Goal: Information Seeking & Learning: Learn about a topic

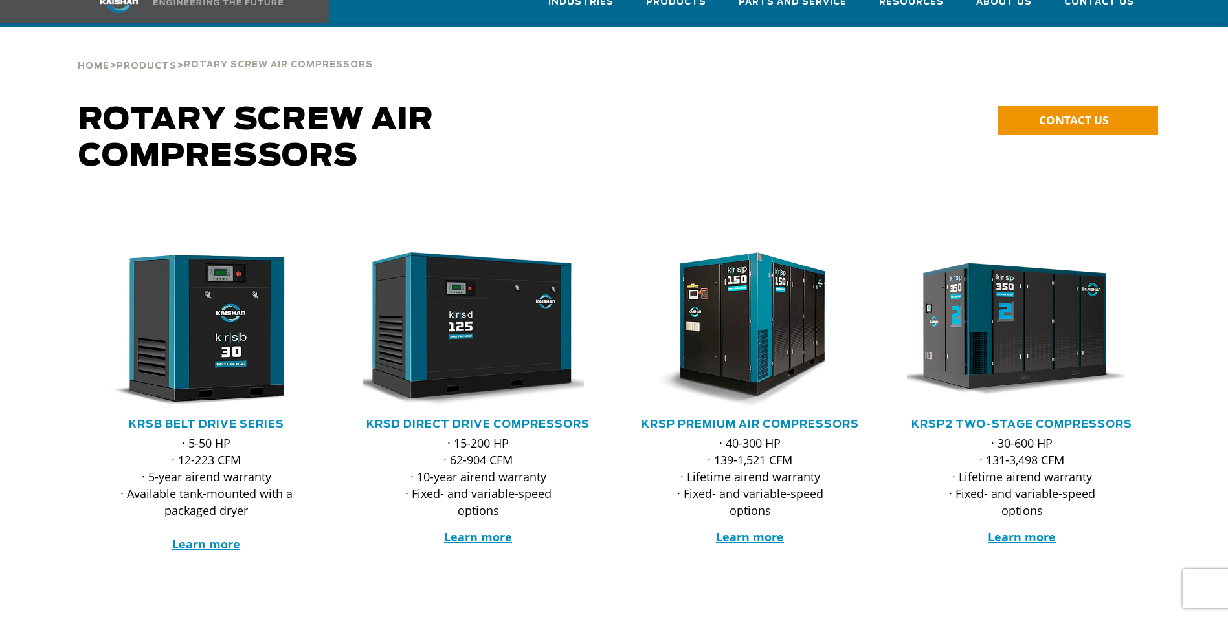
scroll to position [129, 0]
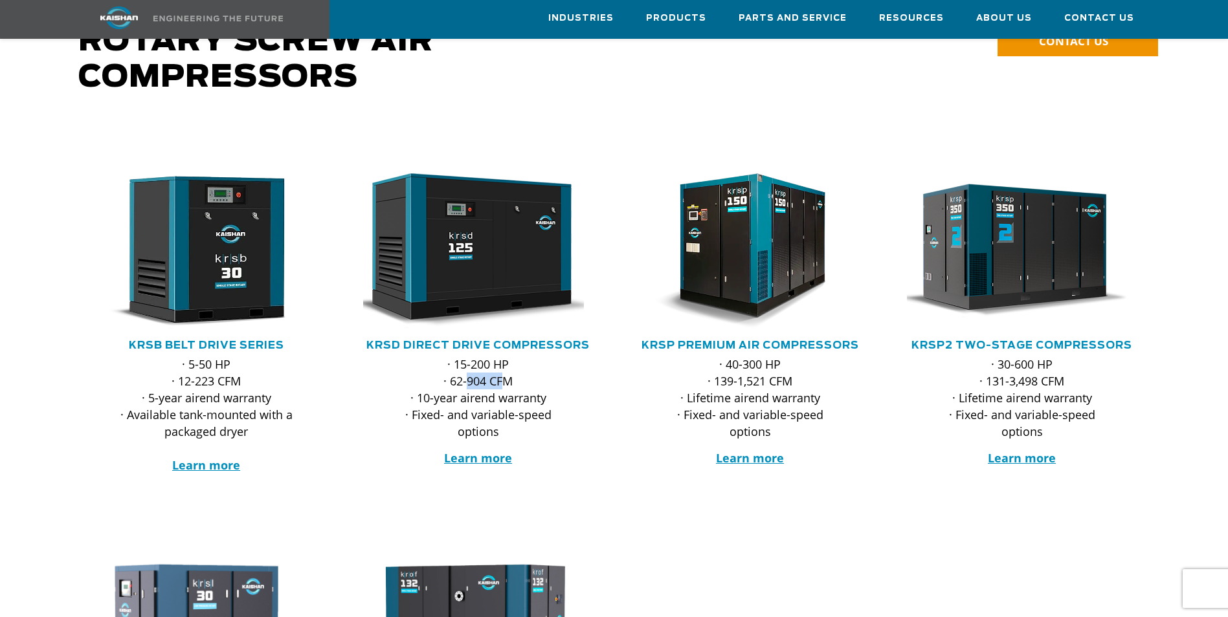
drag, startPoint x: 468, startPoint y: 364, endPoint x: 507, endPoint y: 366, distance: 38.9
click at [507, 365] on p "· 15-200 HP · 62-904 CFM · 10-year airend warranty · Fixed- and variable-speed …" at bounding box center [478, 398] width 179 height 84
drag, startPoint x: 507, startPoint y: 366, endPoint x: 561, endPoint y: 409, distance: 69.5
click at [561, 406] on p "· 15-200 HP · 62-904 CFM · 10-year airend warranty · Fixed- and variable-speed …" at bounding box center [478, 398] width 179 height 84
click at [544, 466] on div "· 15-200 HP · 62-904 CFM · 10-year airend warranty · Fixed- and variable-speed …" at bounding box center [478, 429] width 246 height 146
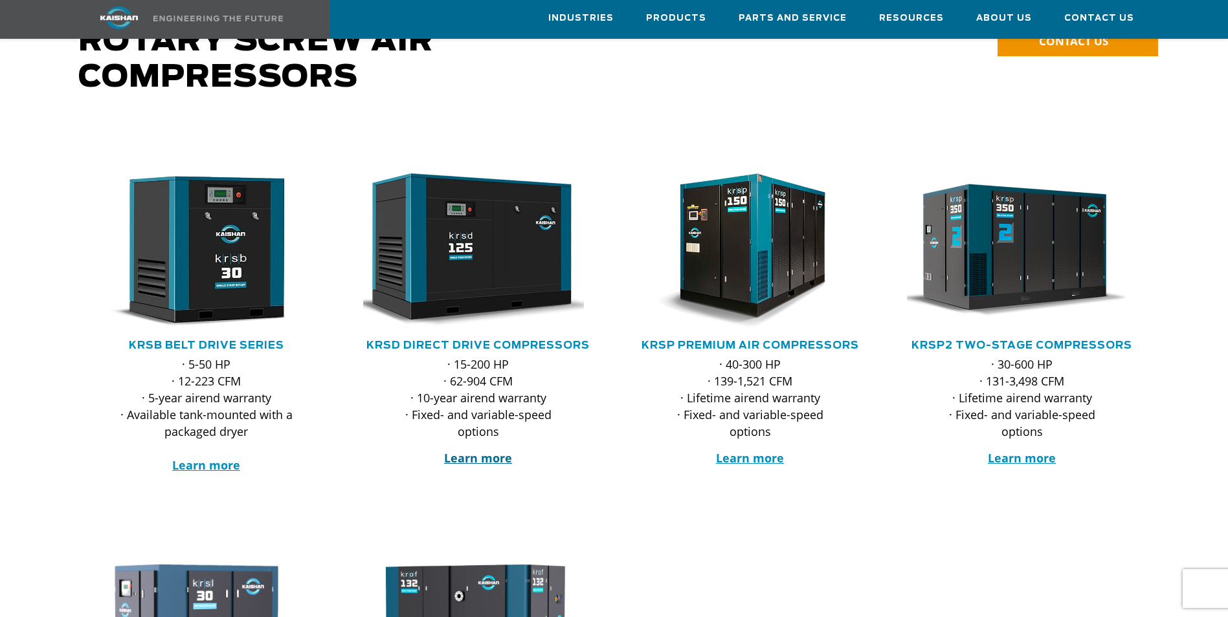
click at [479, 450] on strong "Learn more" at bounding box center [478, 458] width 68 height 16
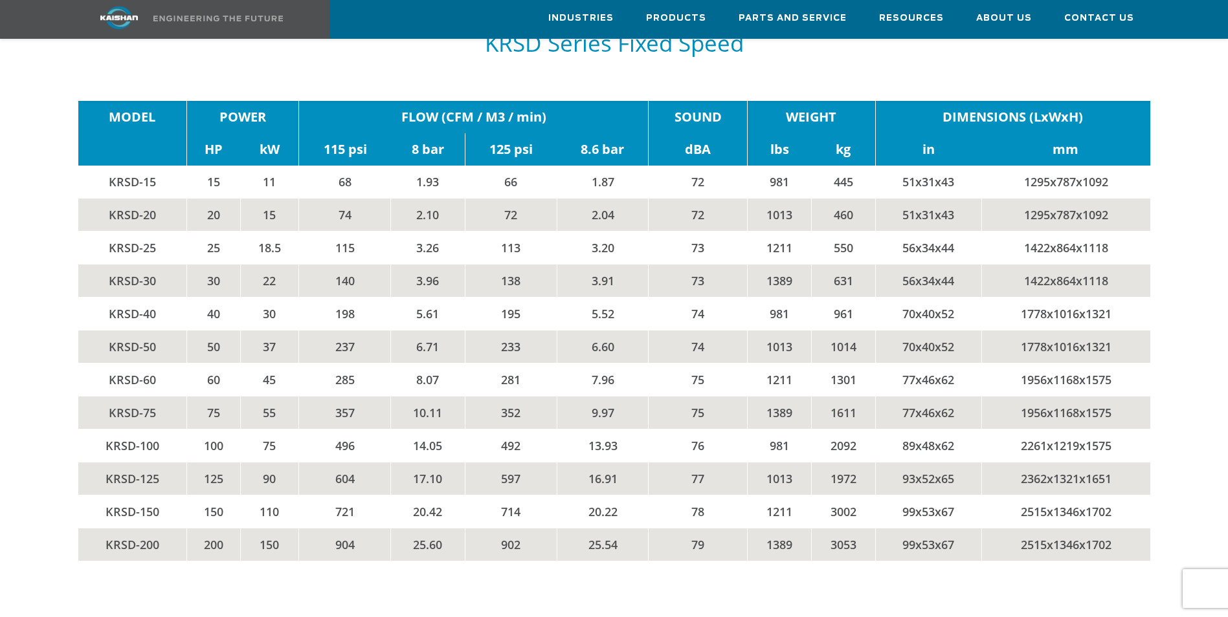
scroll to position [2200, 0]
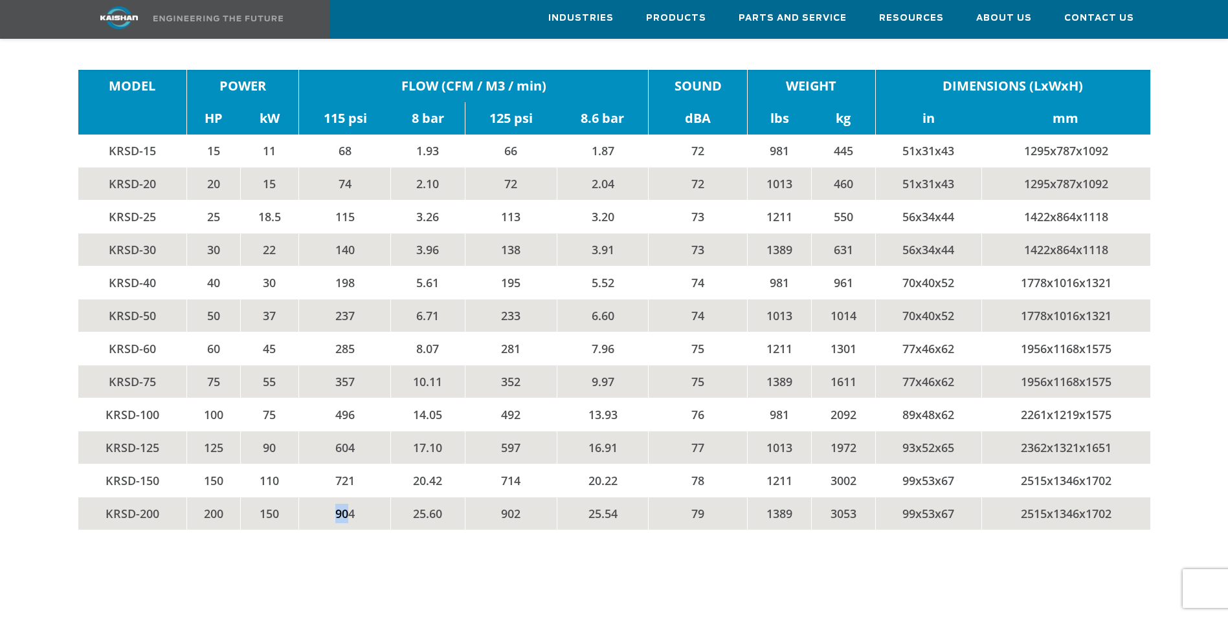
drag, startPoint x: 333, startPoint y: 496, endPoint x: 350, endPoint y: 500, distance: 17.9
click at [350, 499] on td "904" at bounding box center [345, 514] width 92 height 33
drag, startPoint x: 350, startPoint y: 500, endPoint x: 350, endPoint y: 526, distance: 26.5
click at [350, 526] on div "MODEL POWER FLOW (CFM / M3 / min) SOUND WEIGHT DIMENSIONS (LxWxH) HP kW 115 psi…" at bounding box center [614, 313] width 1087 height 486
drag, startPoint x: 322, startPoint y: 492, endPoint x: 343, endPoint y: 494, distance: 20.8
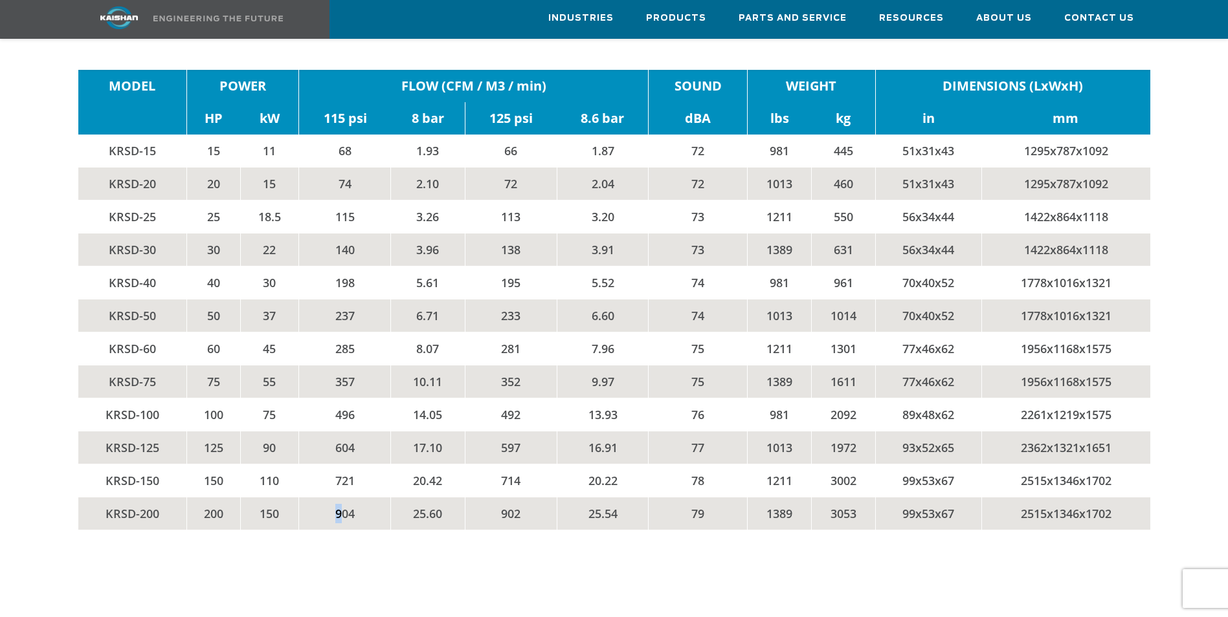
click at [343, 498] on td "904" at bounding box center [345, 514] width 92 height 33
drag, startPoint x: 343, startPoint y: 494, endPoint x: 337, endPoint y: 513, distance: 19.7
click at [337, 513] on div "MODEL POWER FLOW (CFM / M3 / min) SOUND WEIGHT DIMENSIONS (LxWxH) HP kW 115 psi…" at bounding box center [614, 313] width 1087 height 486
drag, startPoint x: 328, startPoint y: 492, endPoint x: 363, endPoint y: 492, distance: 34.9
click at [363, 498] on td "904" at bounding box center [345, 514] width 92 height 33
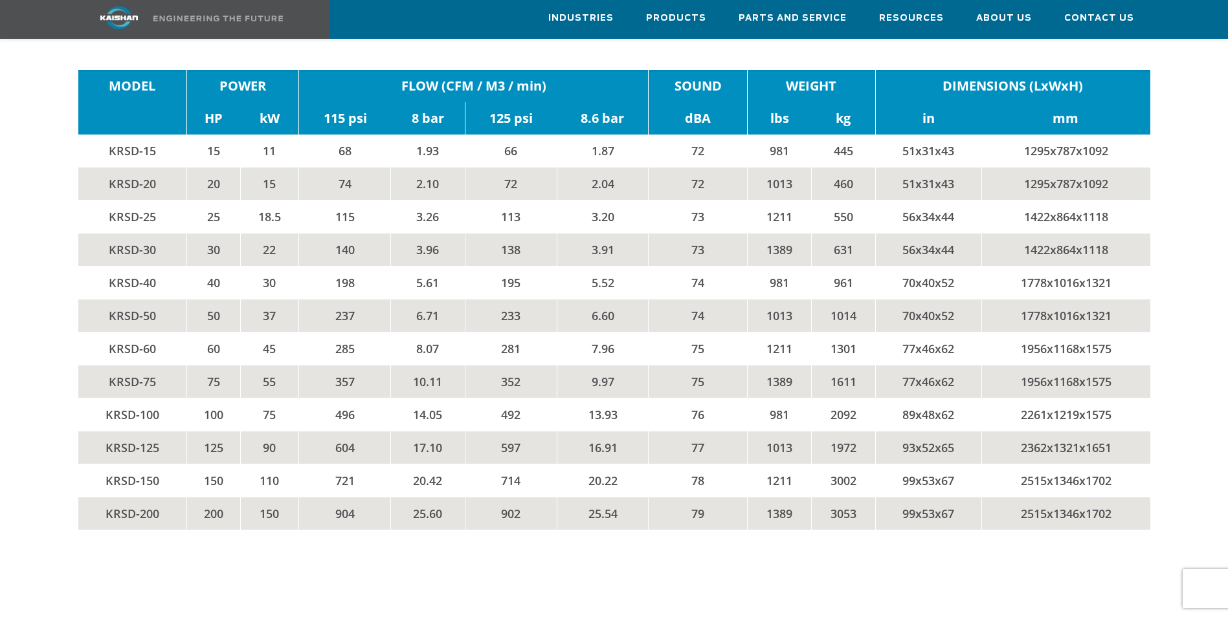
drag, startPoint x: 363, startPoint y: 492, endPoint x: 366, endPoint y: 522, distance: 30.5
click at [366, 522] on div "MODEL POWER FLOW (CFM / M3 / min) SOUND WEIGHT DIMENSIONS (LxWxH) HP kW 115 psi…" at bounding box center [614, 313] width 1087 height 486
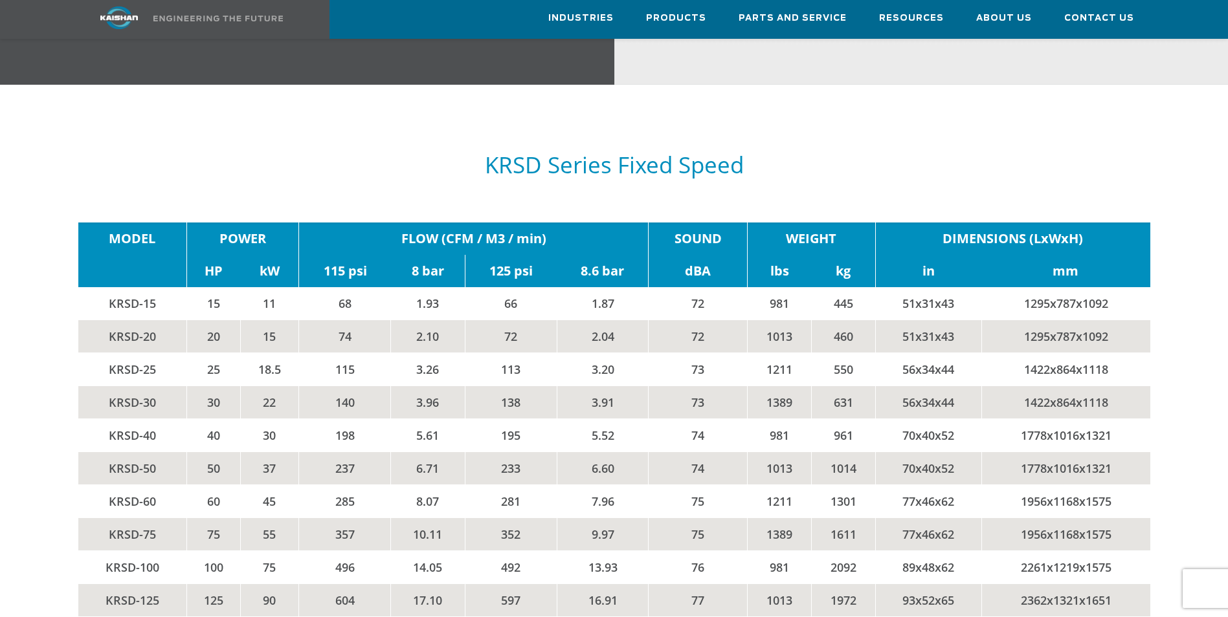
scroll to position [2330, 0]
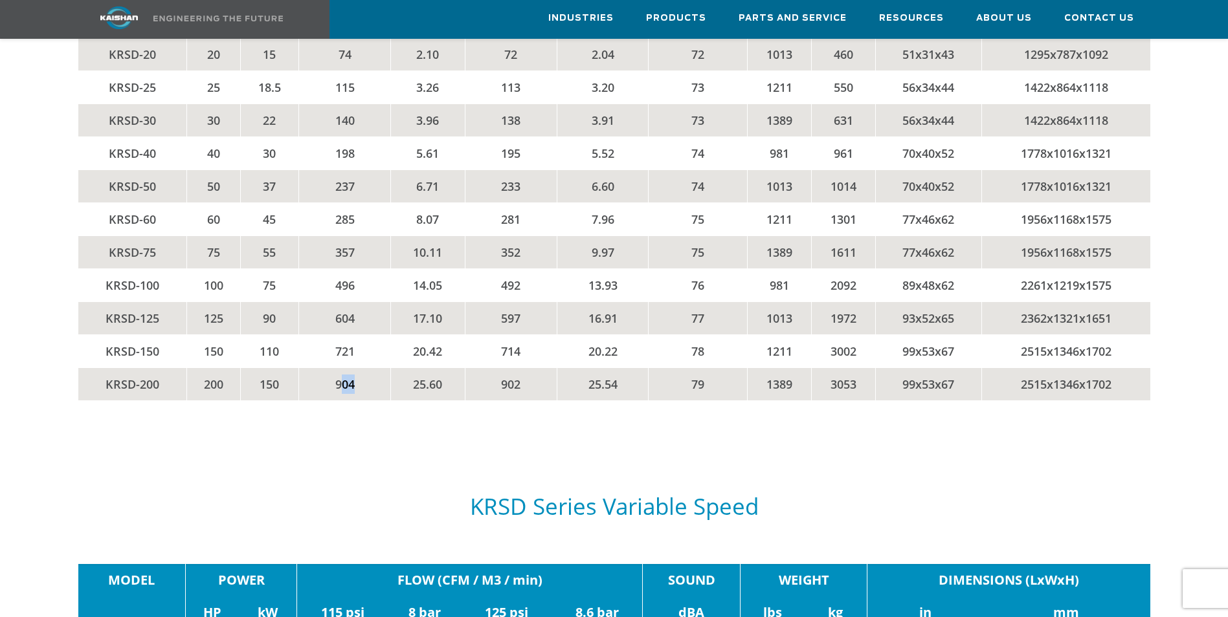
drag, startPoint x: 338, startPoint y: 366, endPoint x: 375, endPoint y: 373, distance: 38.2
click at [375, 373] on td "904" at bounding box center [345, 384] width 92 height 33
drag, startPoint x: 375, startPoint y: 373, endPoint x: 408, endPoint y: 439, distance: 73.5
click at [400, 426] on div "KRSD Series Variable Speed" at bounding box center [614, 495] width 1087 height 138
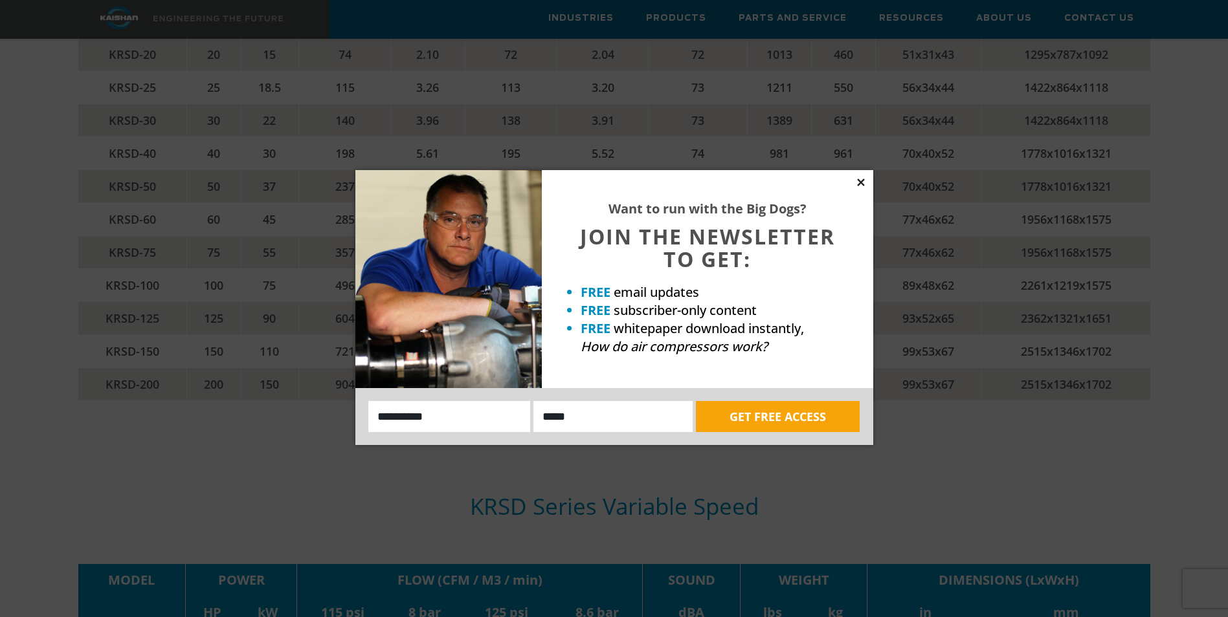
click at [858, 180] on icon at bounding box center [860, 182] width 7 height 7
